Goal: Information Seeking & Learning: Learn about a topic

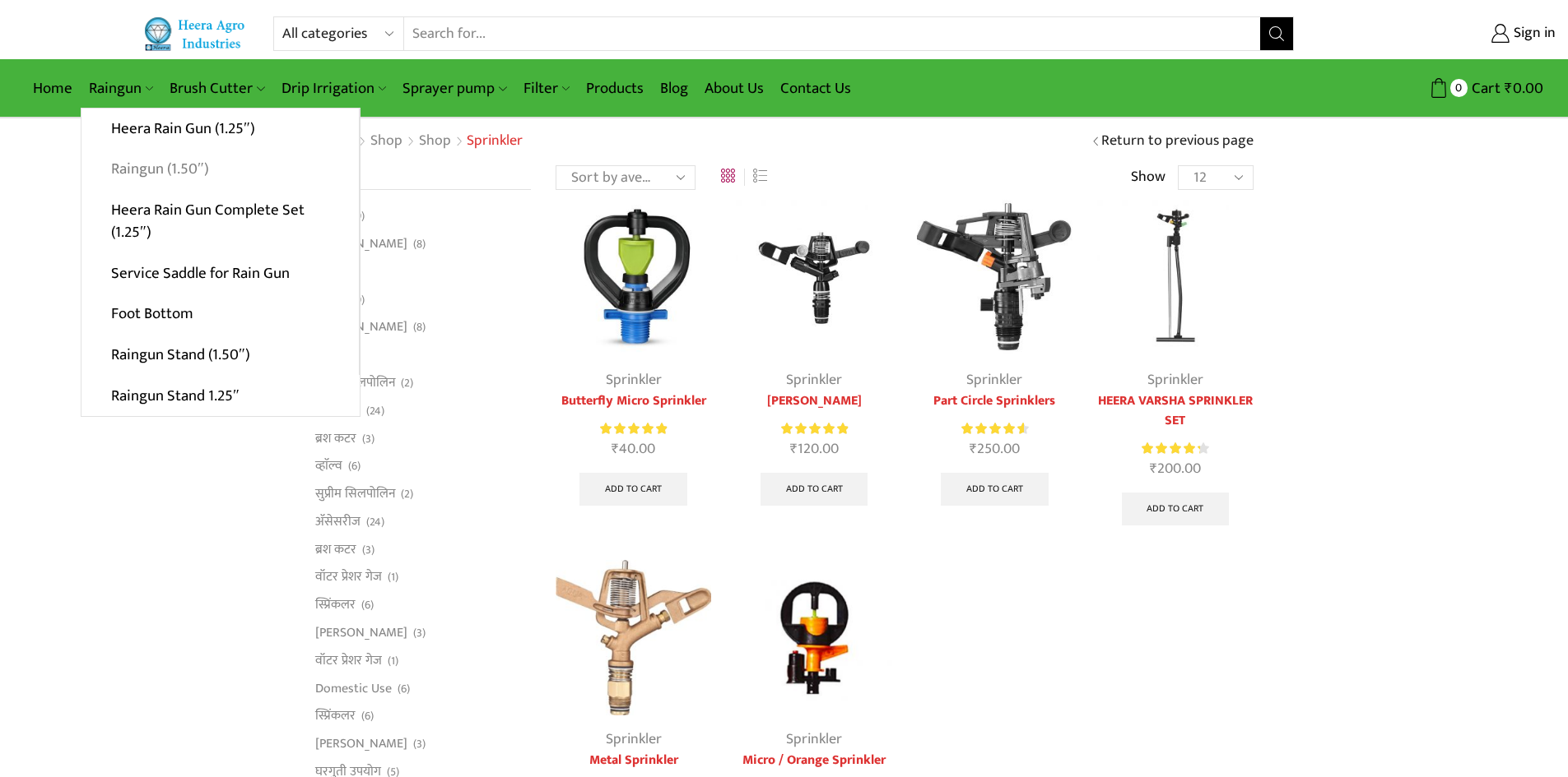
click at [186, 178] on link "Raingun (1.50″)" at bounding box center [220, 169] width 277 height 41
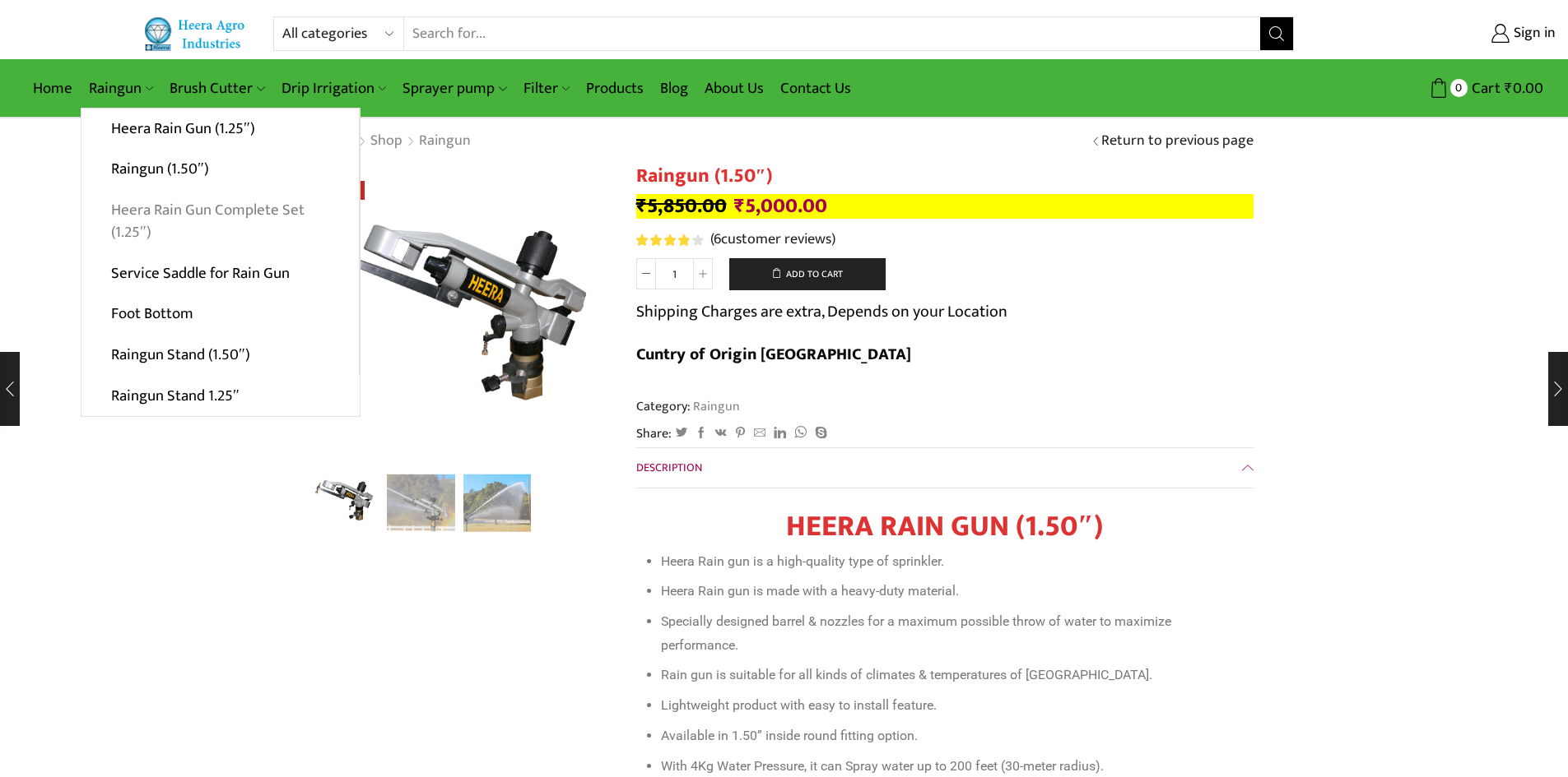
click at [176, 200] on link "Heera Rain Gun Complete Set (1.25″)" at bounding box center [220, 222] width 277 height 64
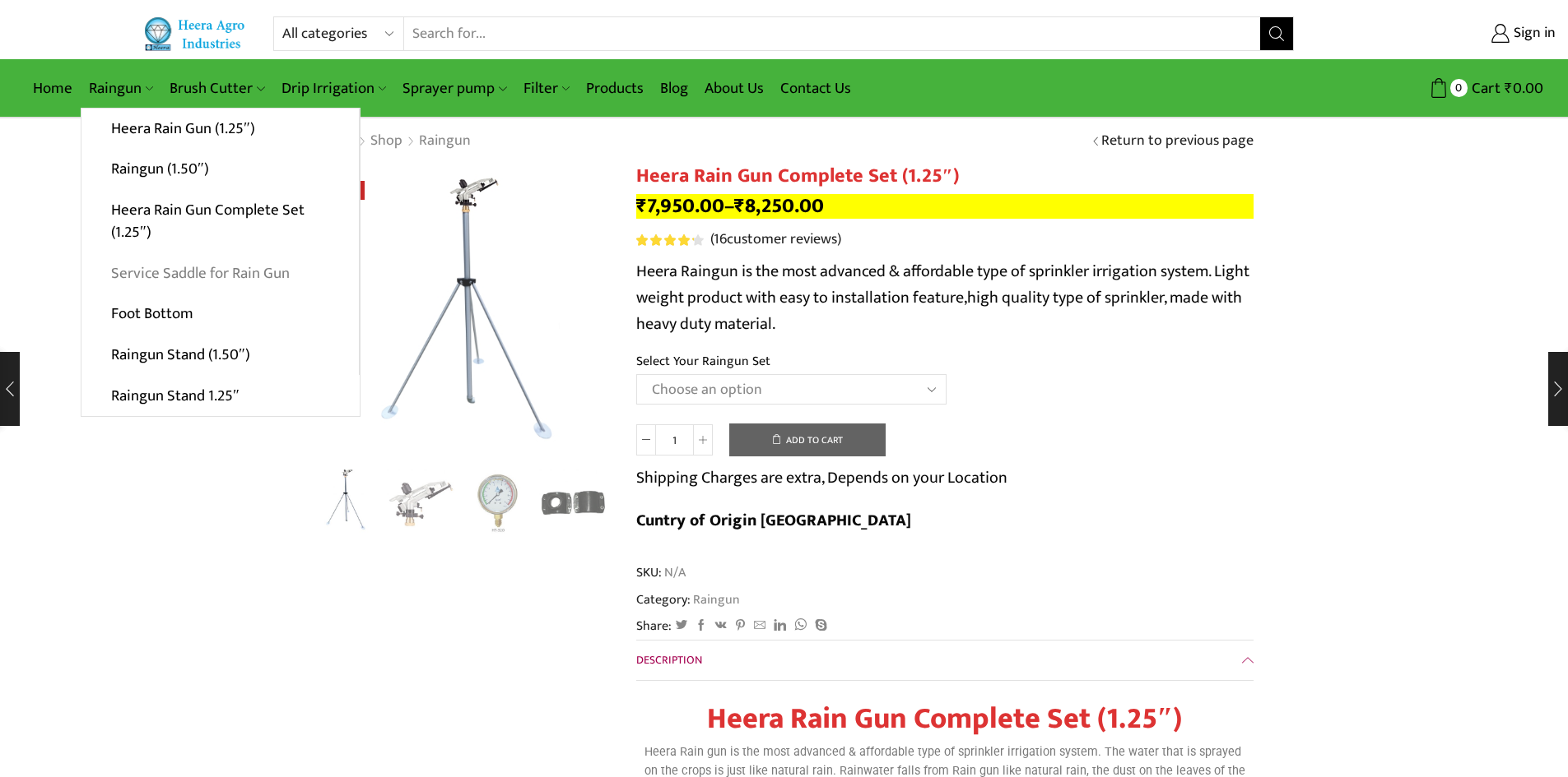
click at [163, 281] on link "Service Saddle for Rain Gun" at bounding box center [220, 273] width 277 height 41
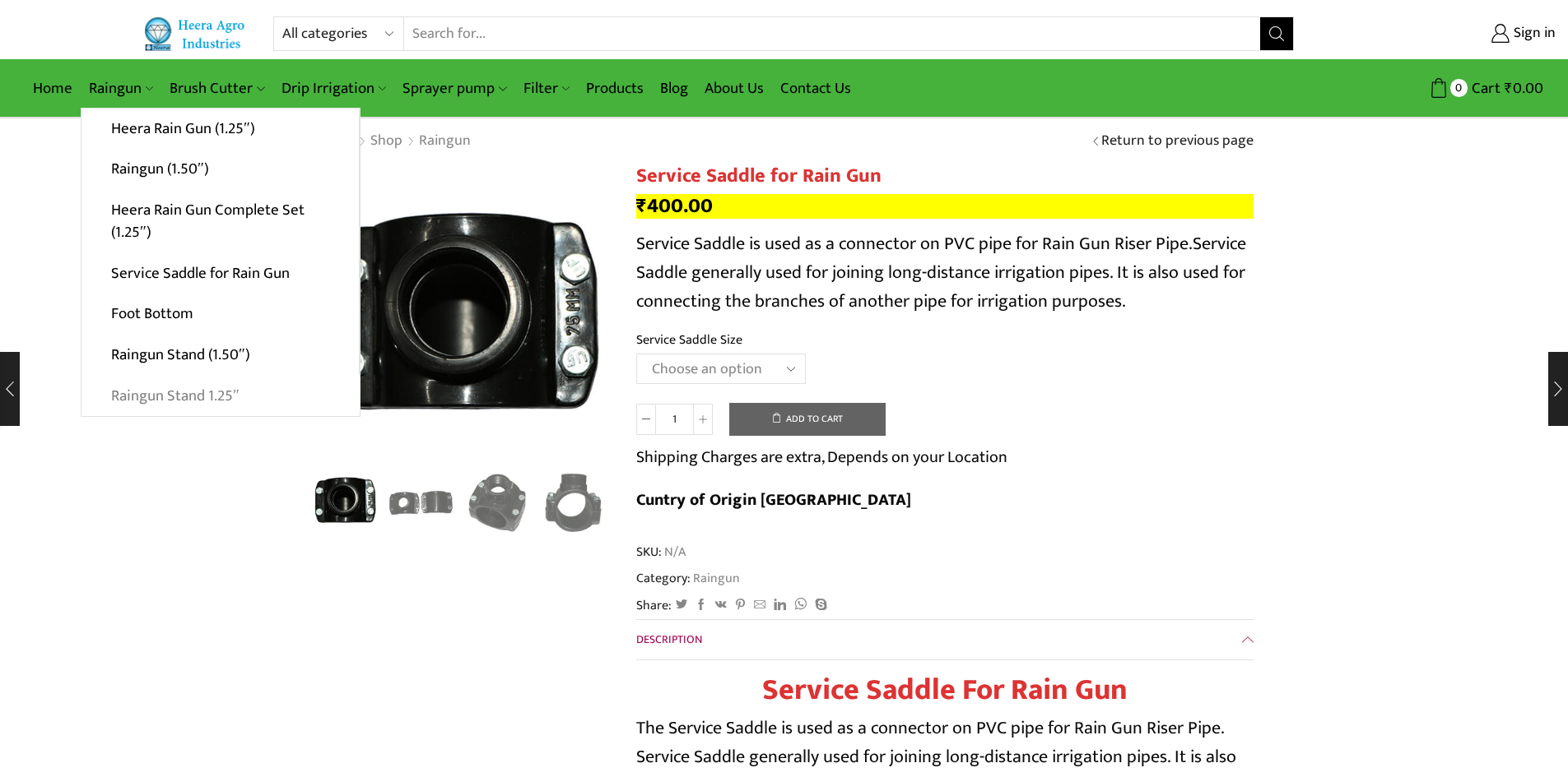
click at [194, 406] on link "Raingun Stand 1.25″" at bounding box center [220, 396] width 278 height 41
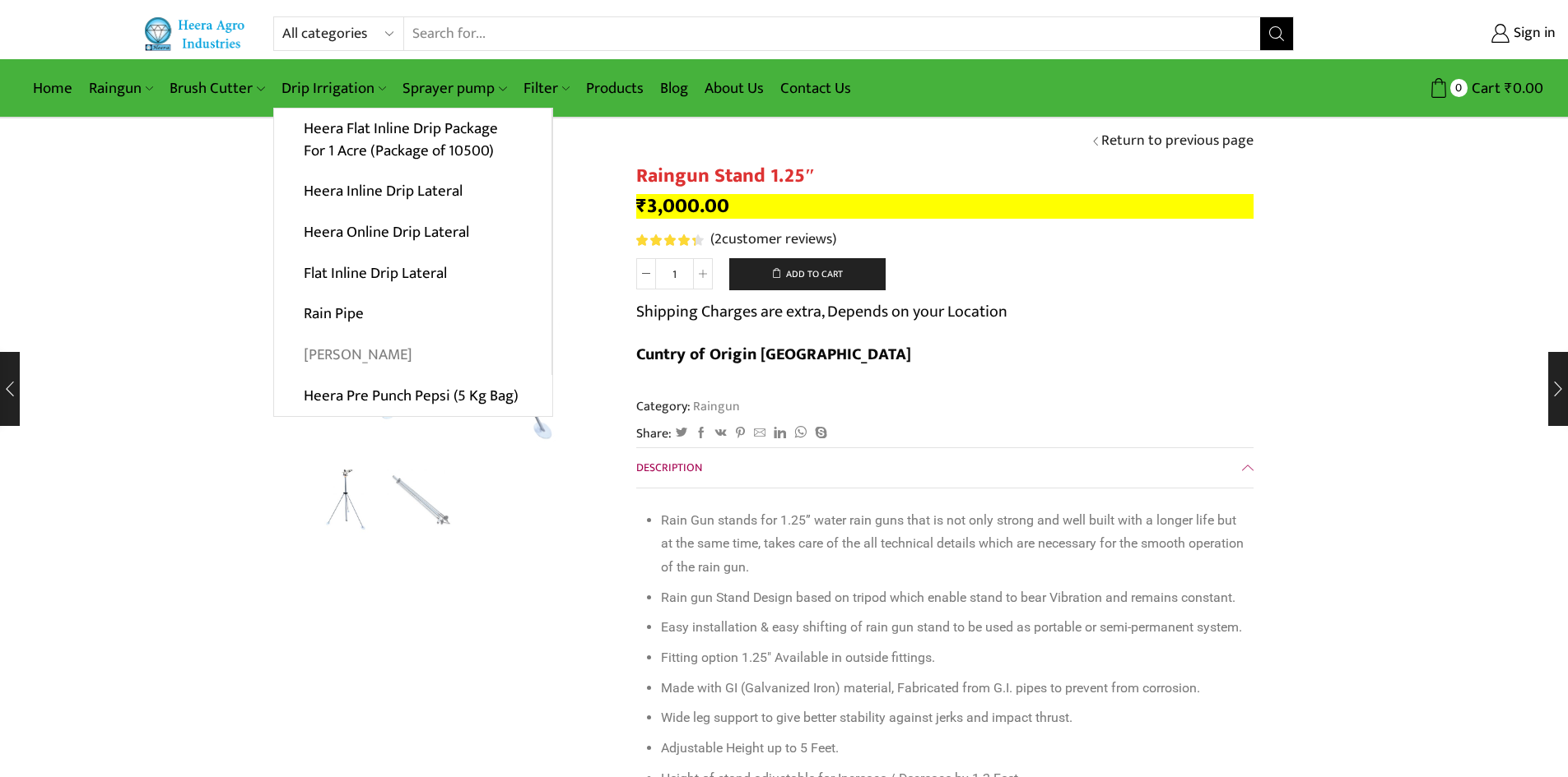
click at [348, 348] on link "[PERSON_NAME]" at bounding box center [413, 356] width 277 height 41
